Goal: Information Seeking & Learning: Learn about a topic

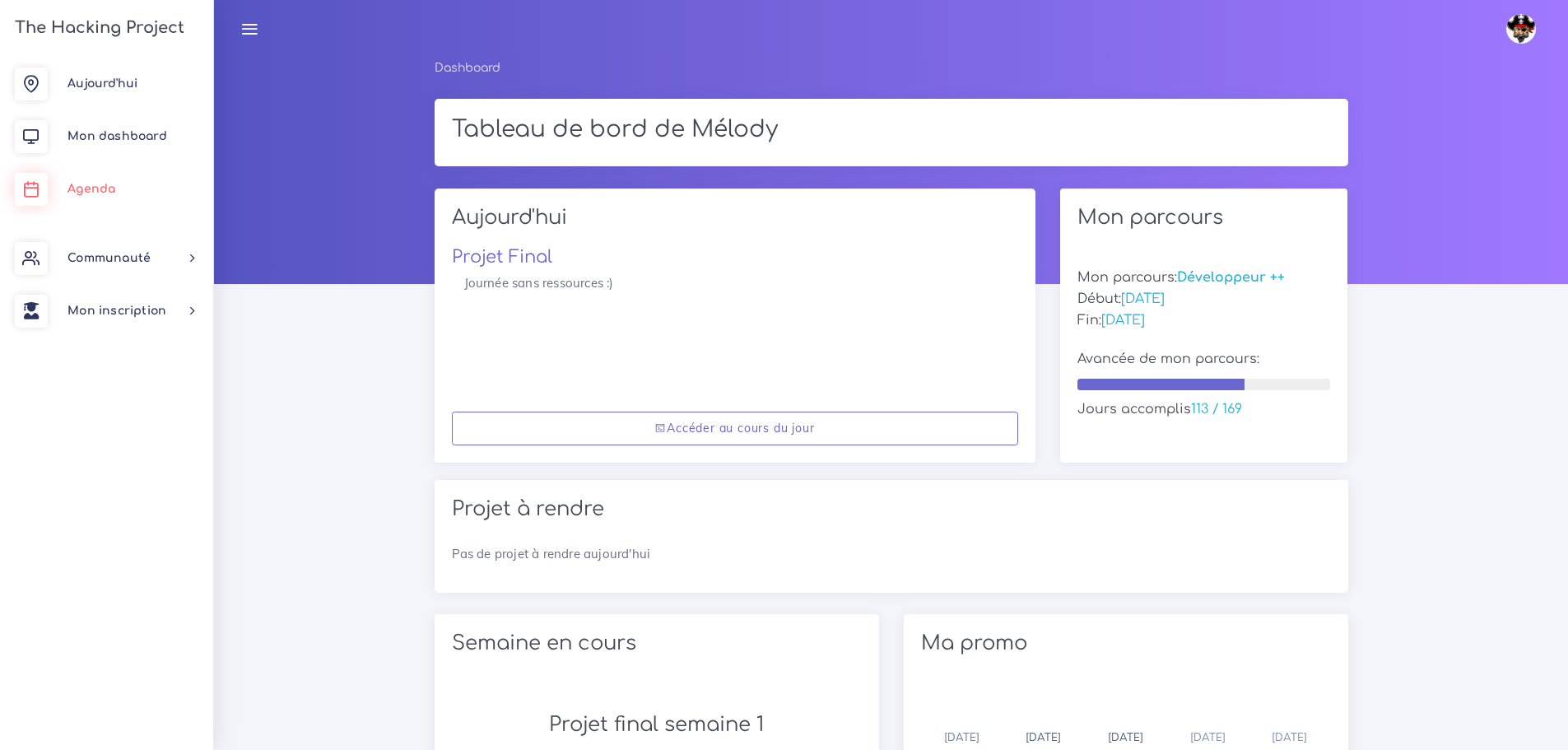
click at [86, 192] on span "Agenda" at bounding box center [92, 189] width 48 height 13
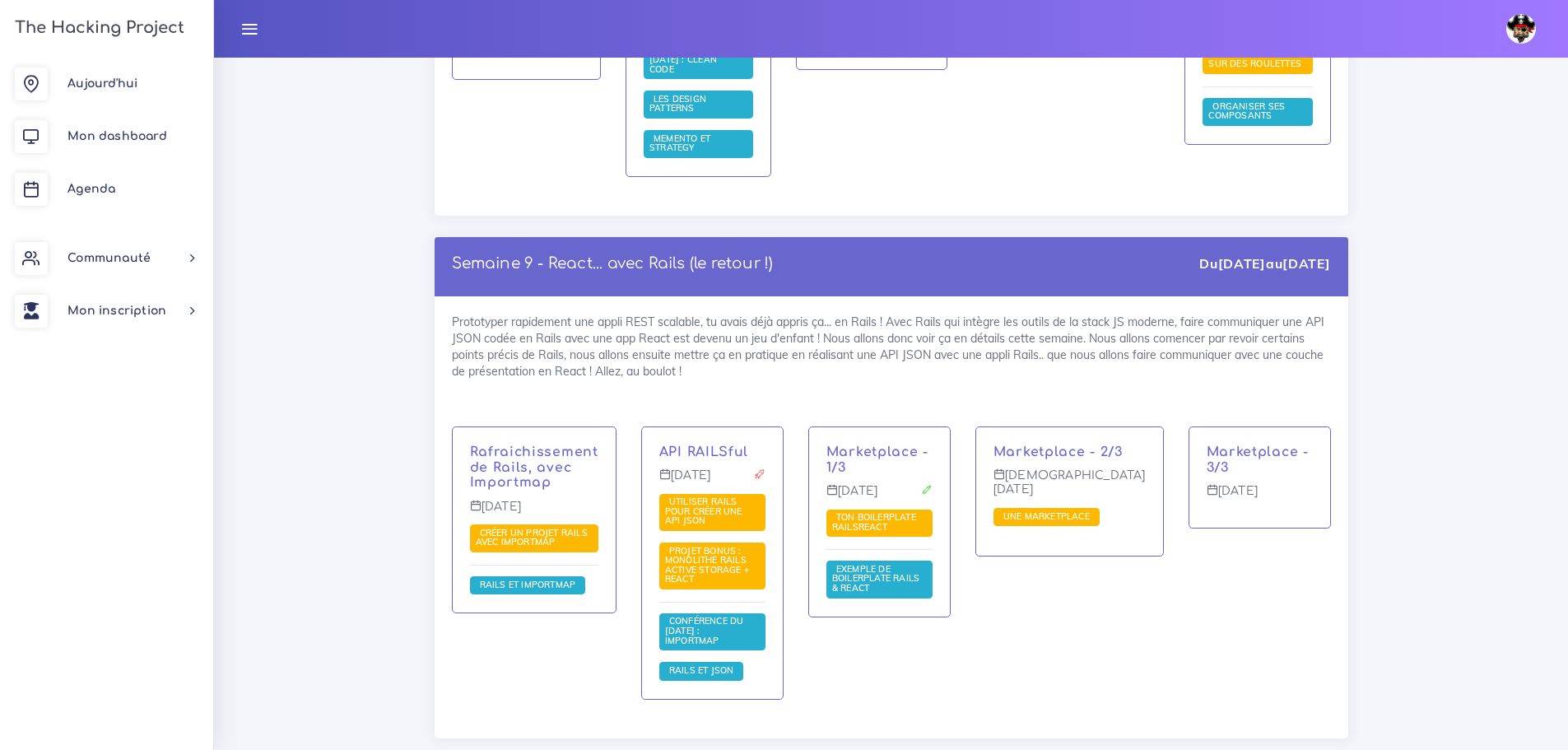
scroll to position [13663, 0]
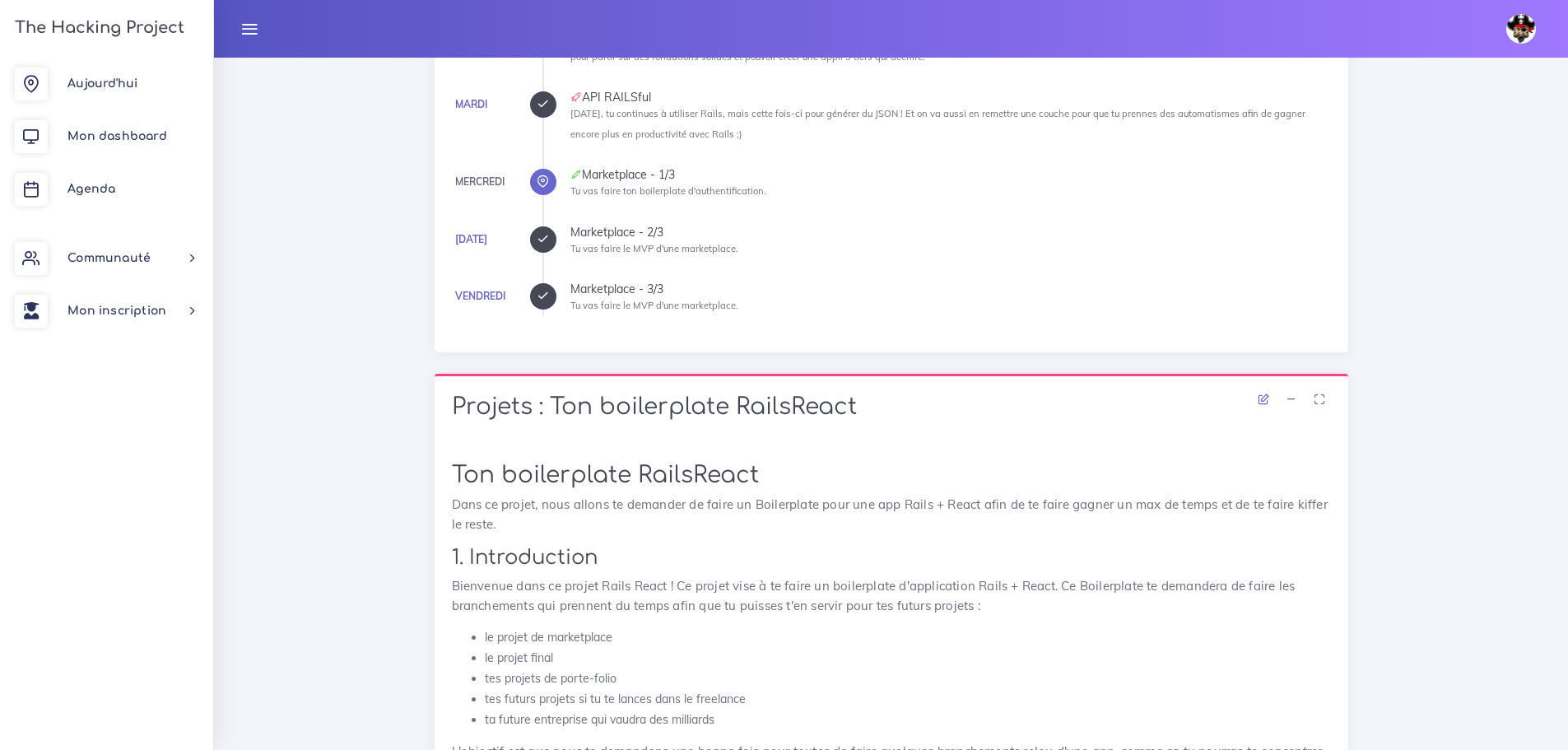
scroll to position [165, 0]
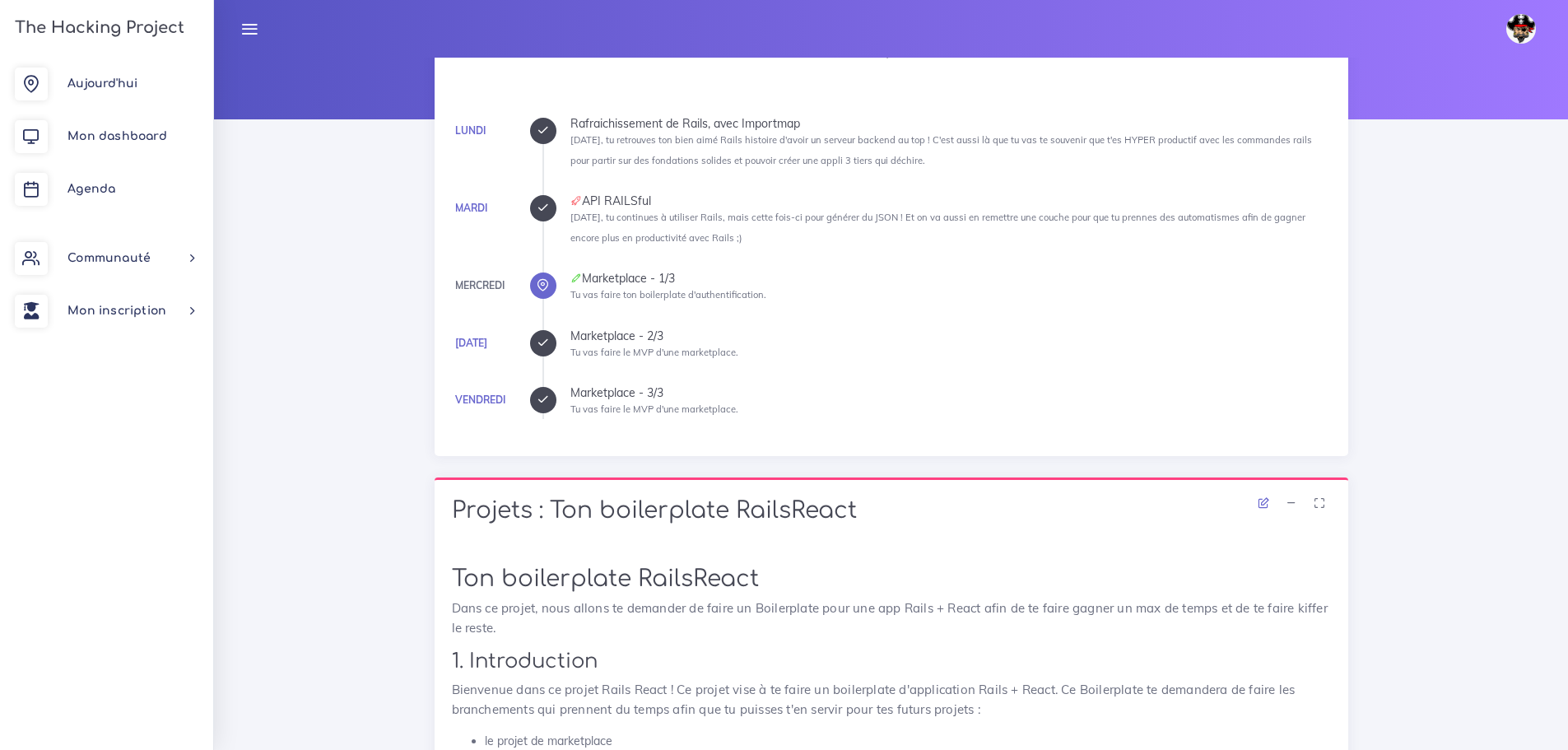
click at [551, 208] on div at bounding box center [543, 207] width 26 height 26
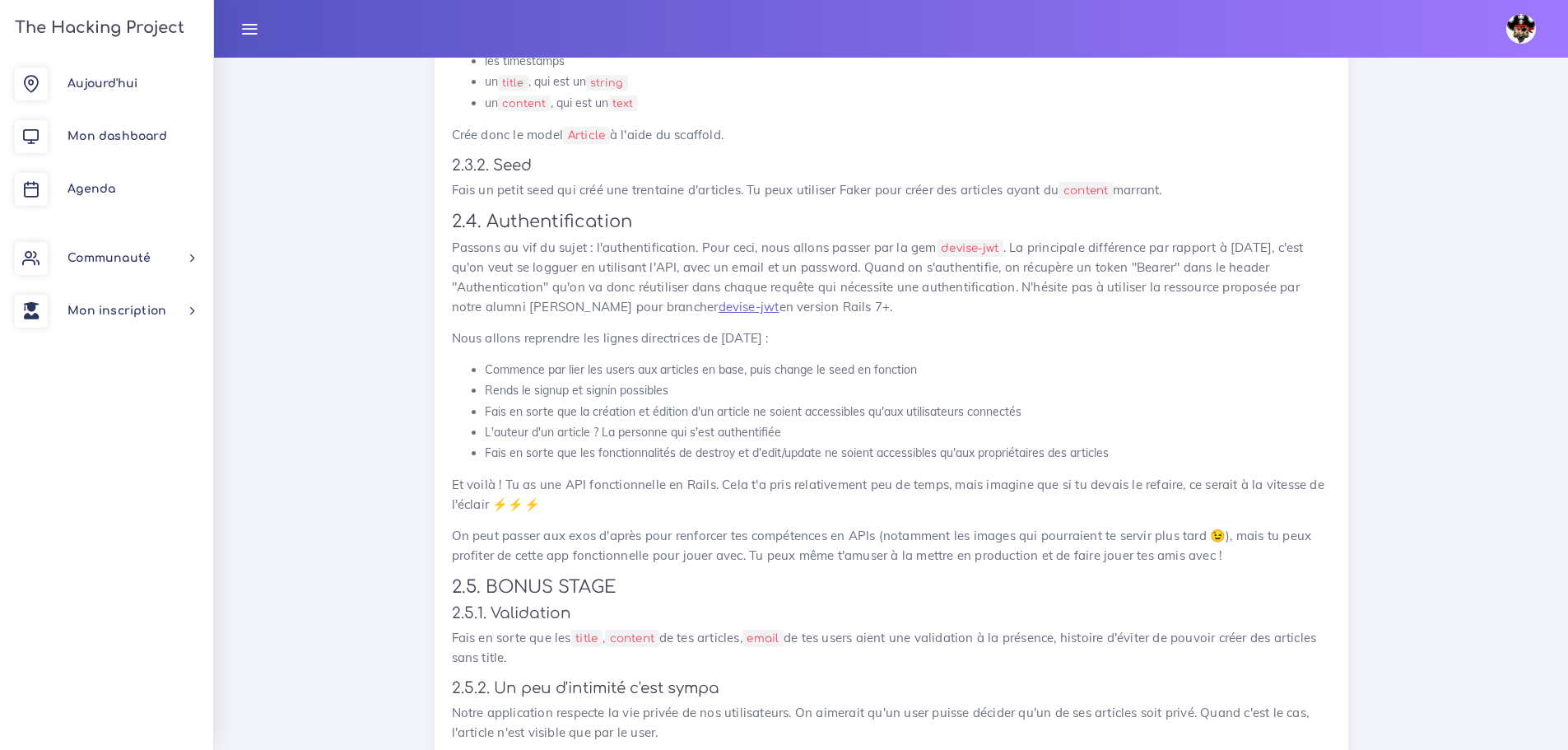
scroll to position [1317, 0]
click at [719, 308] on link "devise-jwt" at bounding box center [748, 306] width 61 height 15
